Goal: Find specific page/section: Find specific page/section

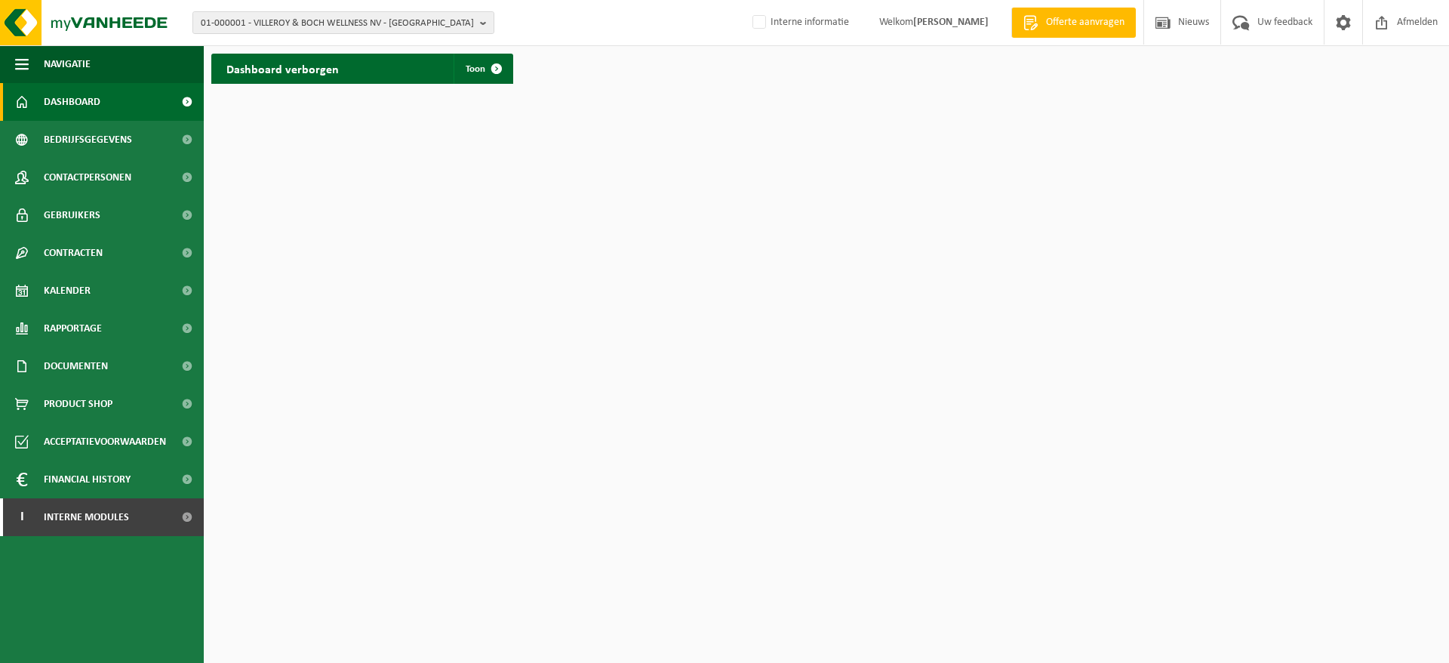
click at [450, 19] on span "01-000001 - VILLEROY & BOCH WELLNESS NV - ROESELARE" at bounding box center [337, 23] width 273 height 23
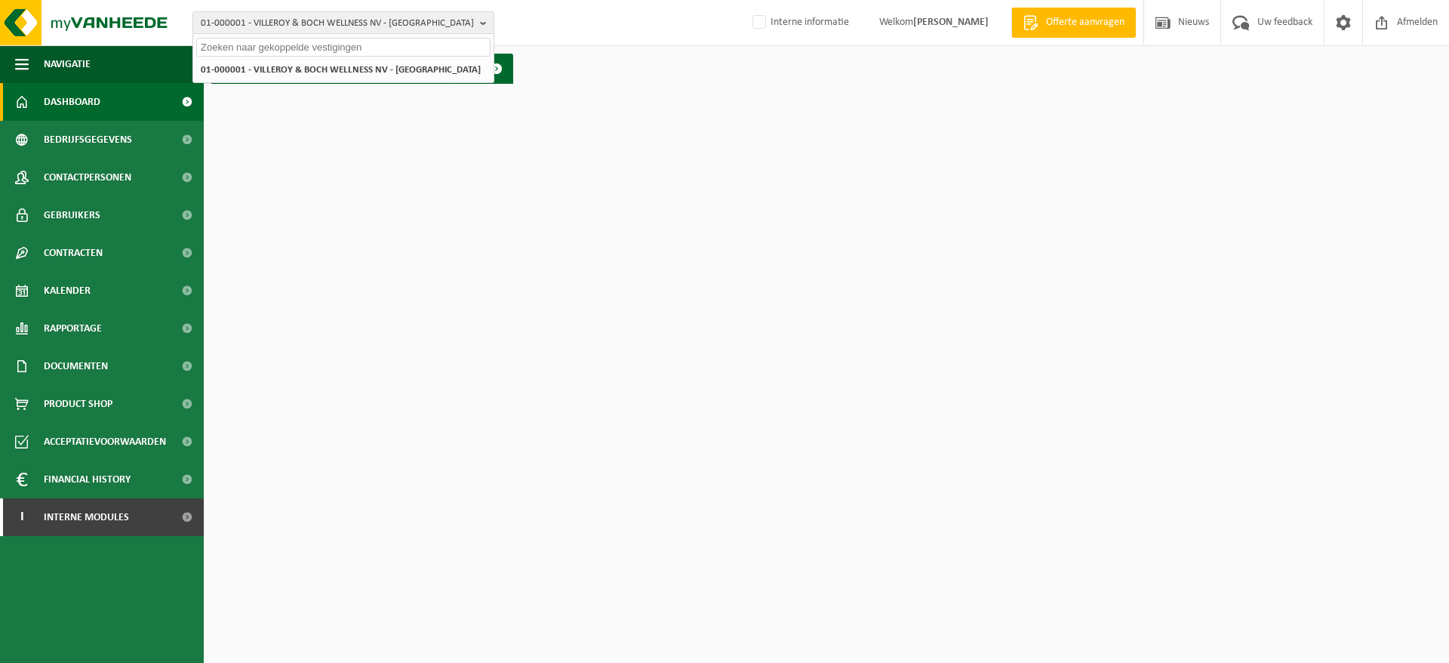
click at [427, 47] on input "text" at bounding box center [343, 47] width 294 height 19
paste input "01-002187"
type input "01-002187"
click at [426, 72] on li "01-002187 - POCO LOCO SNACK FOOD NV - ROESELARE" at bounding box center [343, 69] width 294 height 19
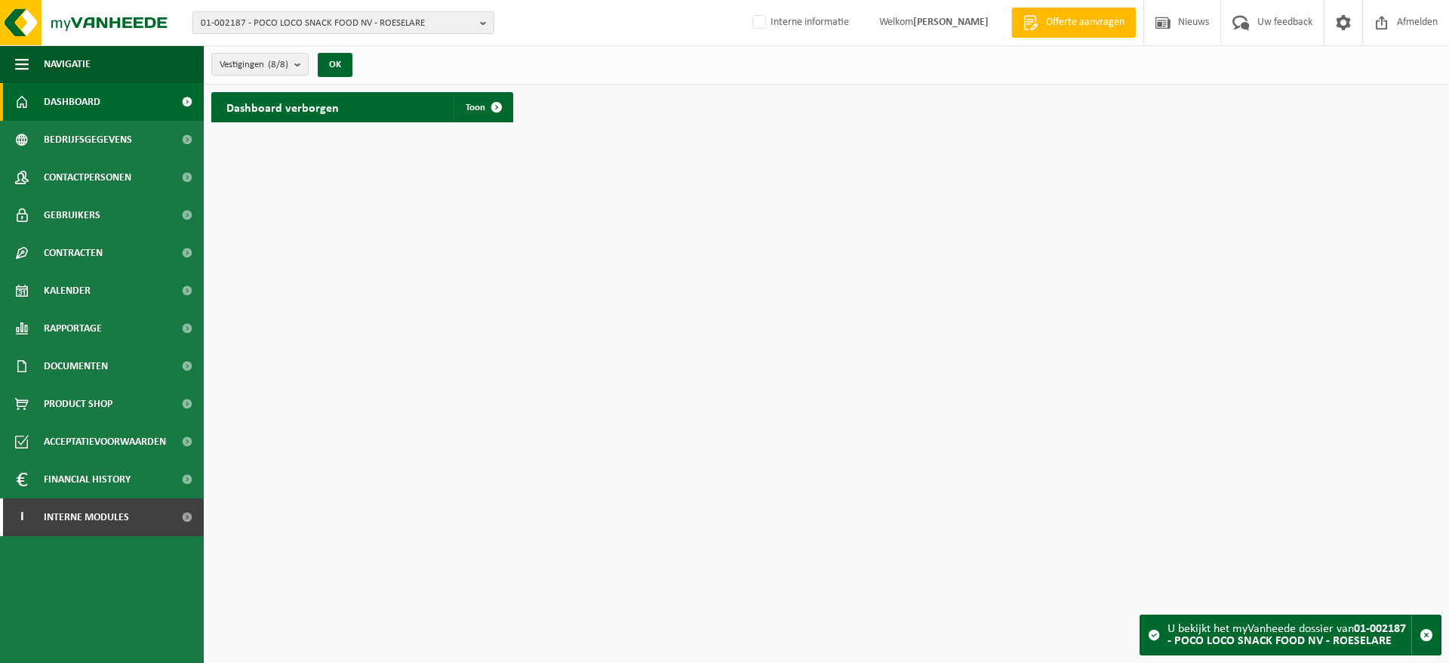
click at [340, 66] on button "OK" at bounding box center [335, 65] width 35 height 24
click at [89, 322] on span "Rapportage" at bounding box center [73, 329] width 58 height 38
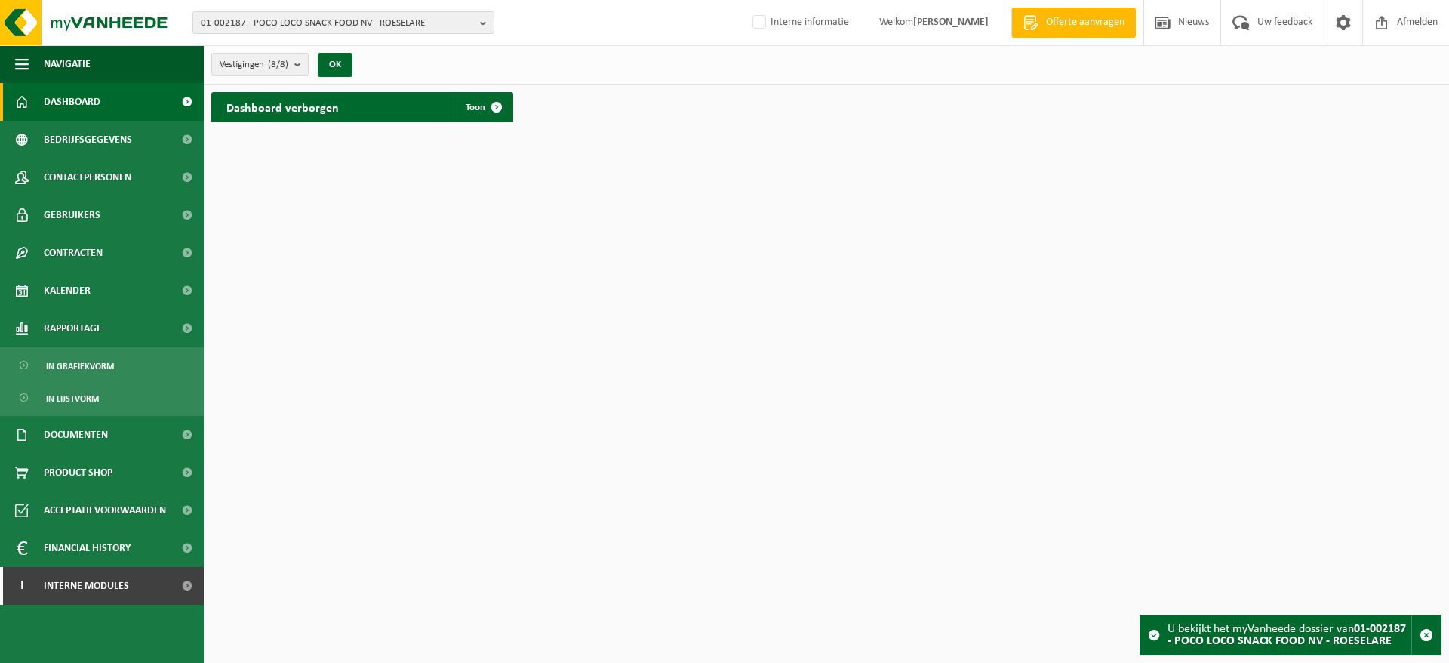
click at [87, 395] on span "In lijstvorm" at bounding box center [72, 398] width 53 height 29
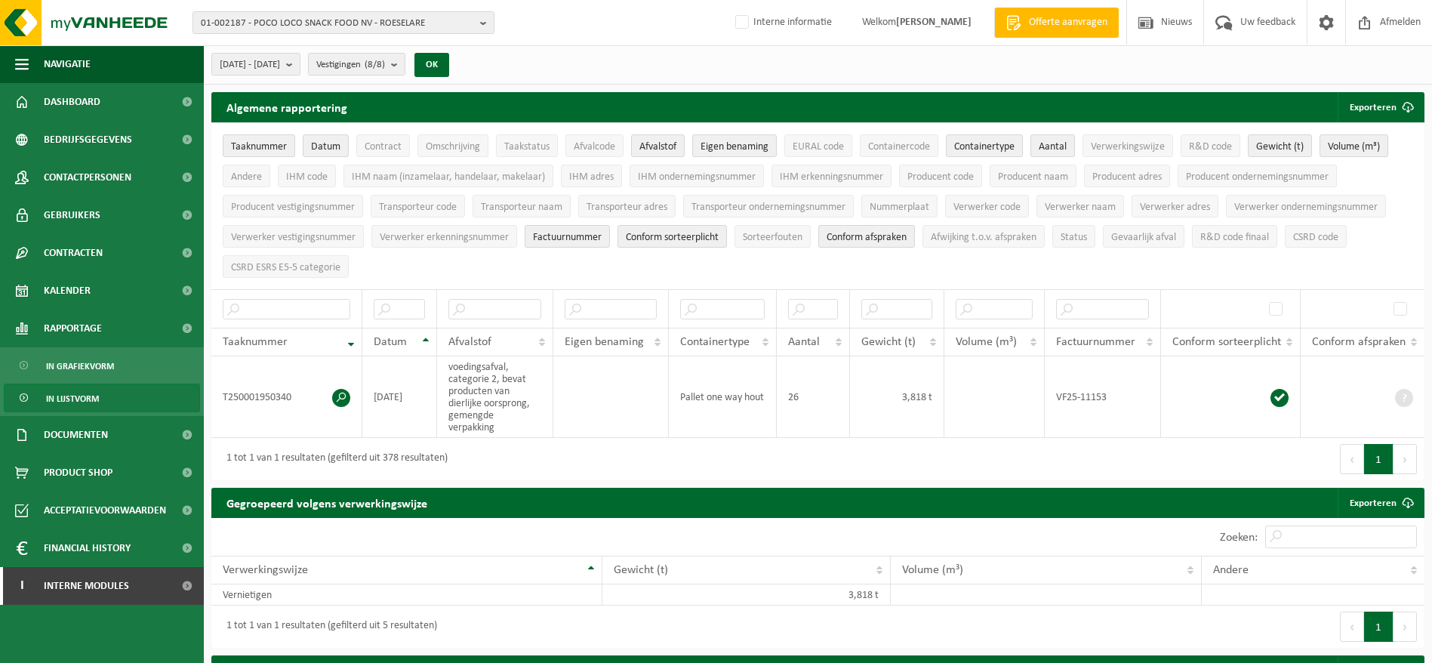
click at [354, 34] on div "01-002187 - POCO LOCO SNACK FOOD NV - ROESELARE 01-002187 - POCO LOCO SNACK FOO…" at bounding box center [716, 23] width 1432 height 46
click at [76, 174] on span "Contactpersonen" at bounding box center [88, 178] width 88 height 38
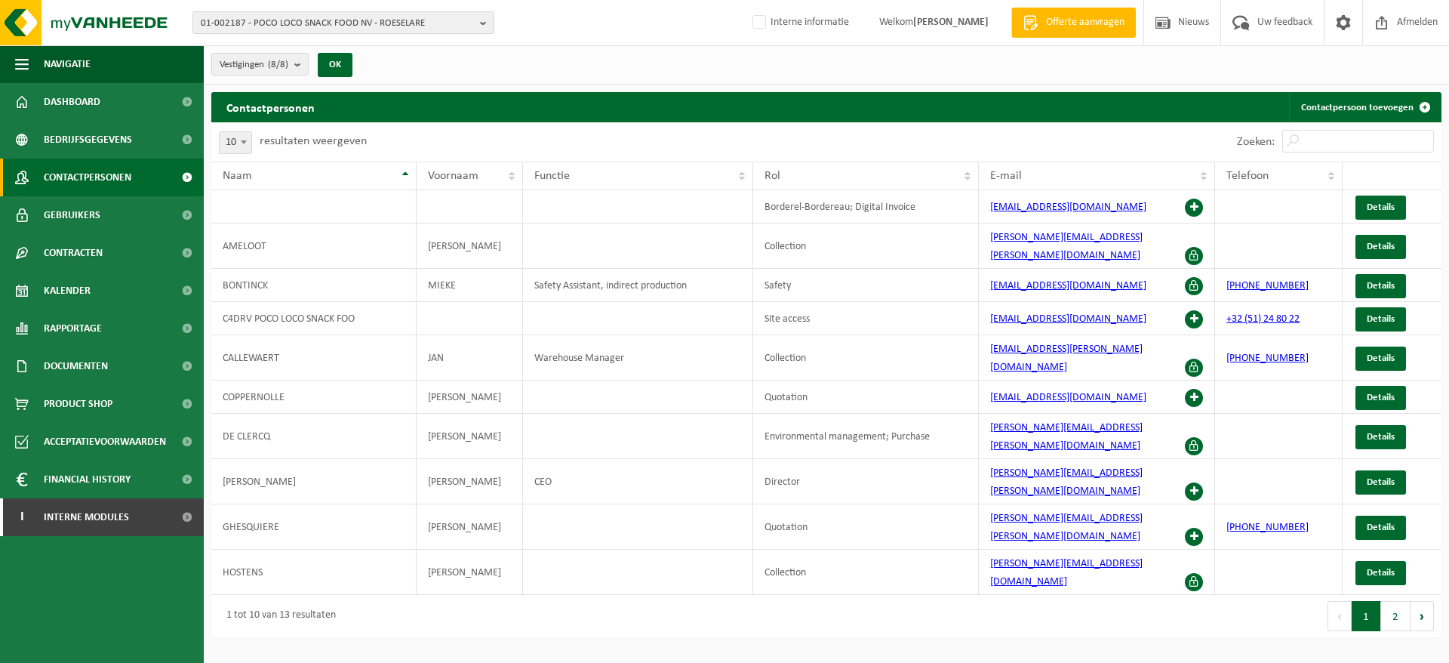
click at [1388, 601] on button "2" at bounding box center [1395, 616] width 29 height 30
